Goal: Task Accomplishment & Management: Use online tool/utility

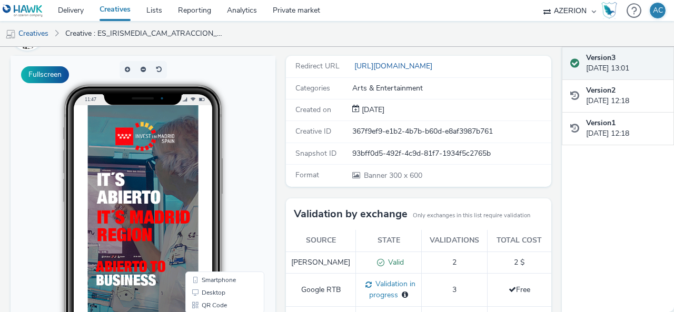
scroll to position [53, 0]
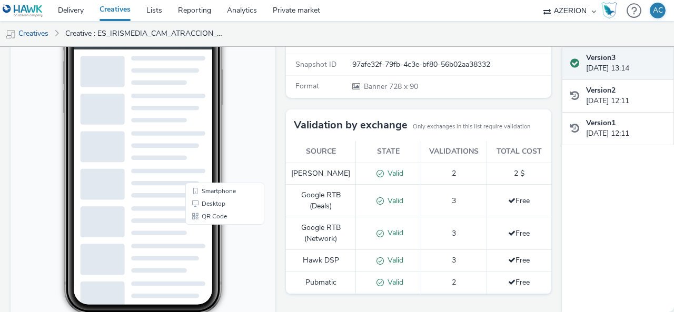
scroll to position [53, 0]
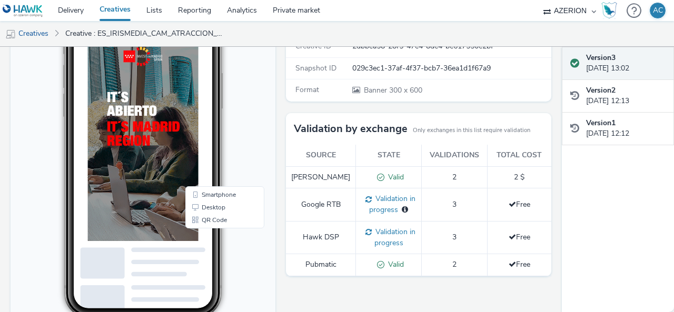
scroll to position [158, 0]
